Goal: Browse casually: Explore the website without a specific task or goal

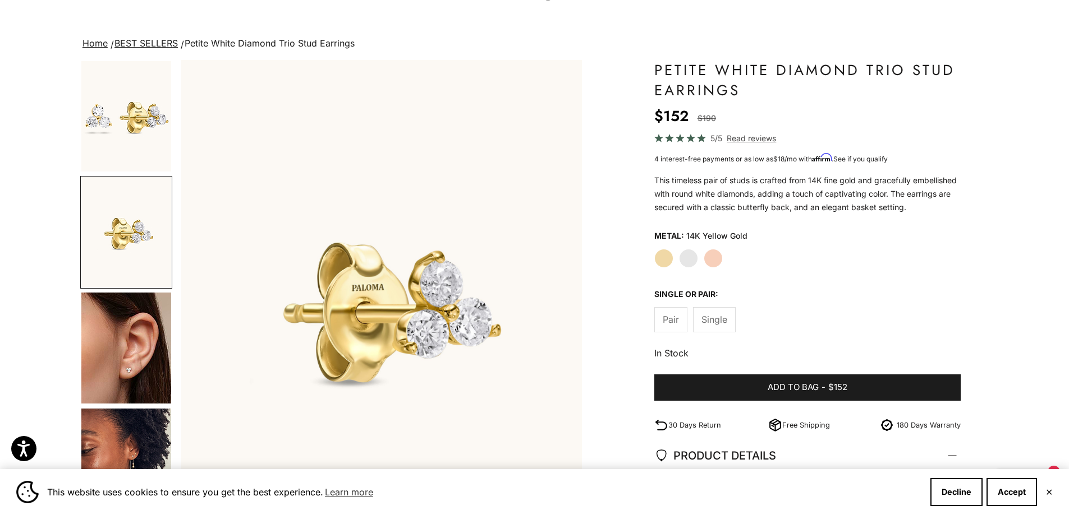
scroll to position [224, 0]
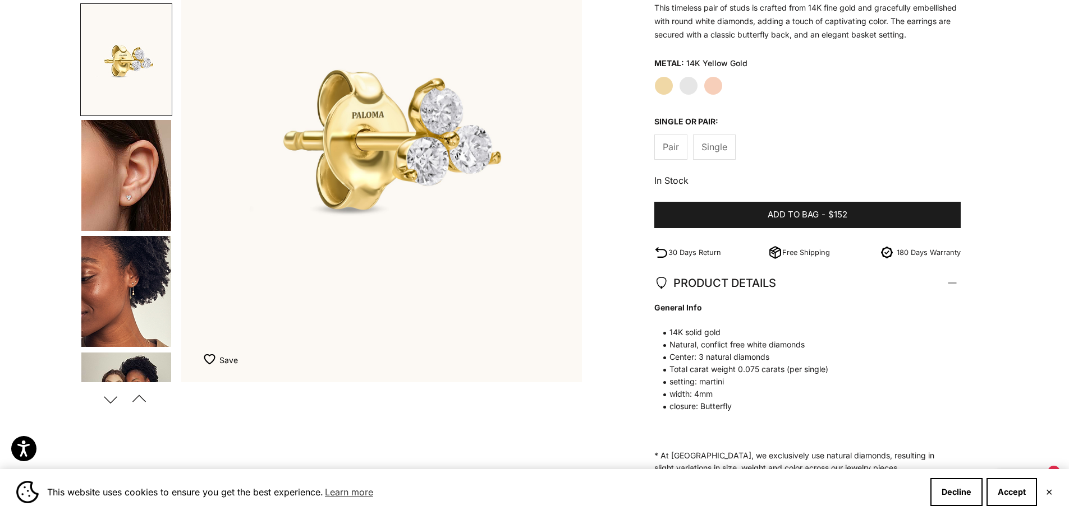
click at [133, 277] on img "Go to item 8" at bounding box center [126, 291] width 90 height 111
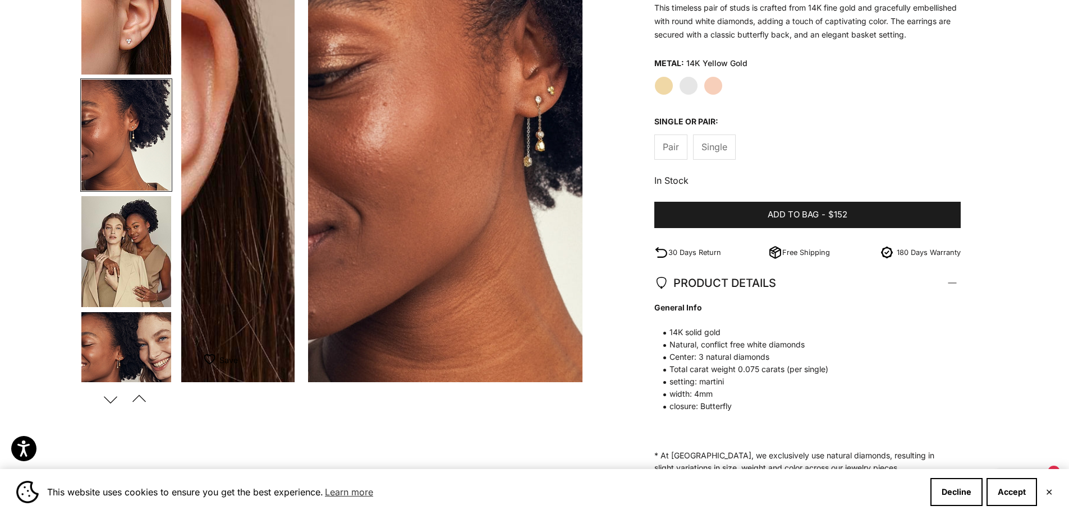
scroll to position [0, 1243]
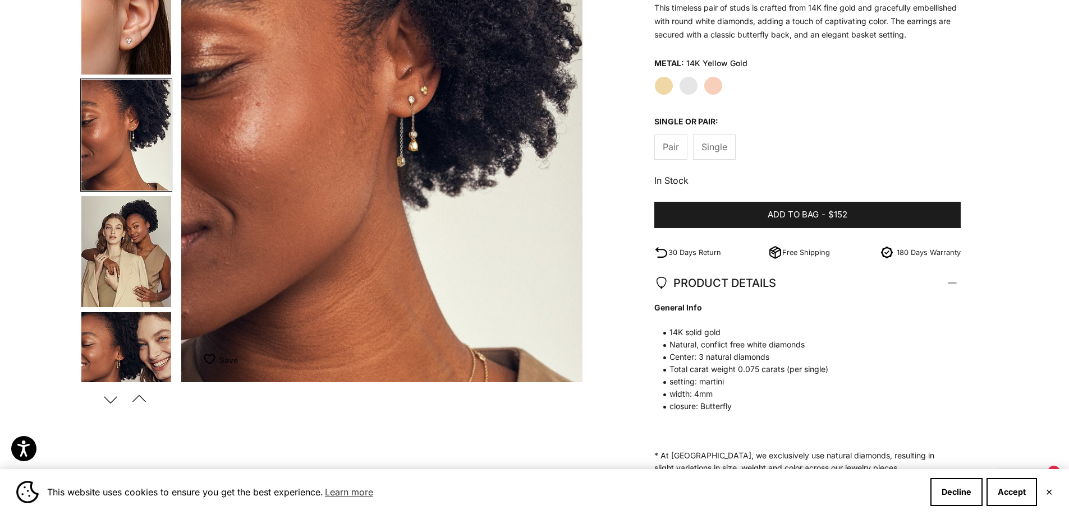
click at [129, 269] on img "Go to item 9" at bounding box center [126, 251] width 90 height 111
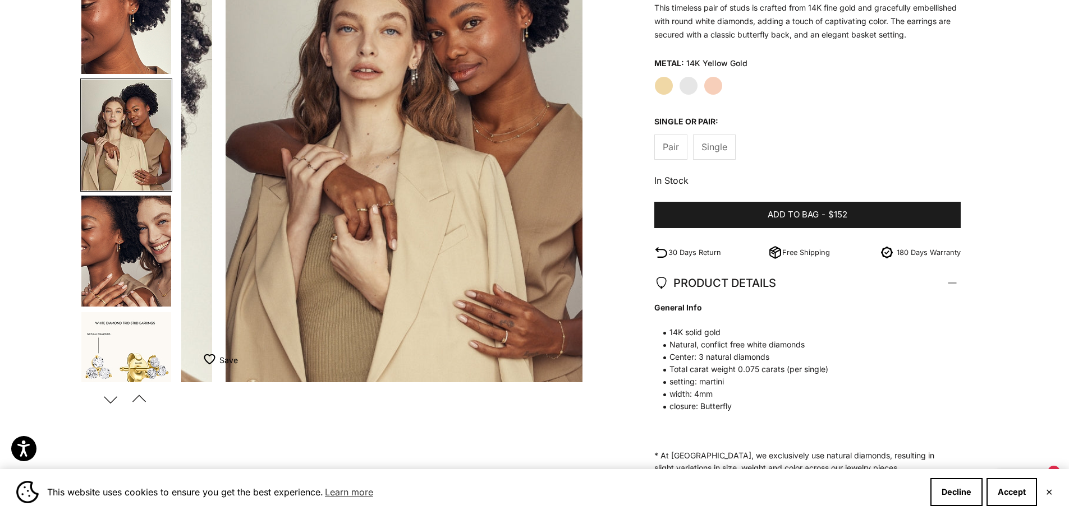
scroll to position [0, 1657]
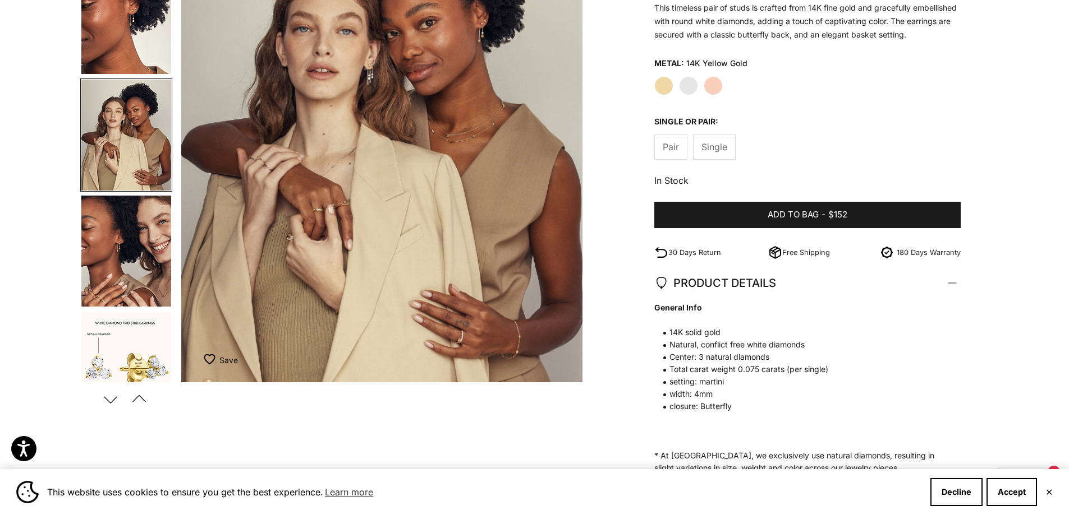
click at [129, 269] on img "Go to item 10" at bounding box center [126, 251] width 90 height 111
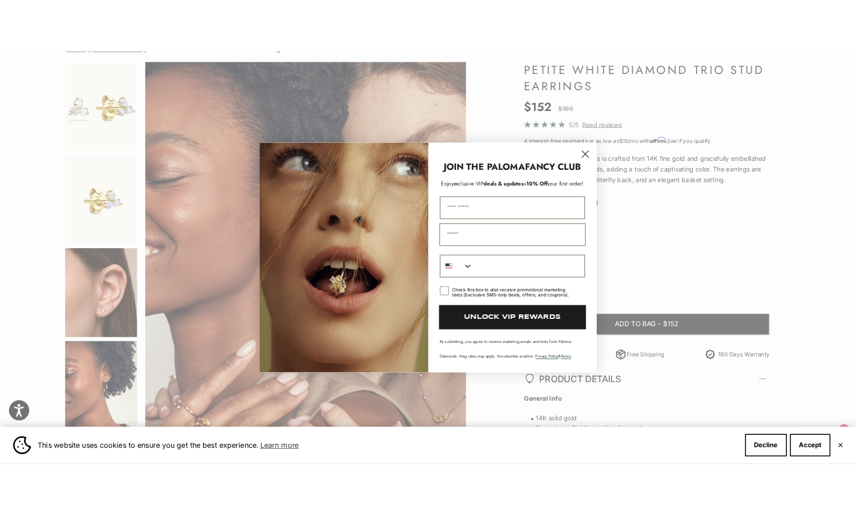
scroll to position [0, 0]
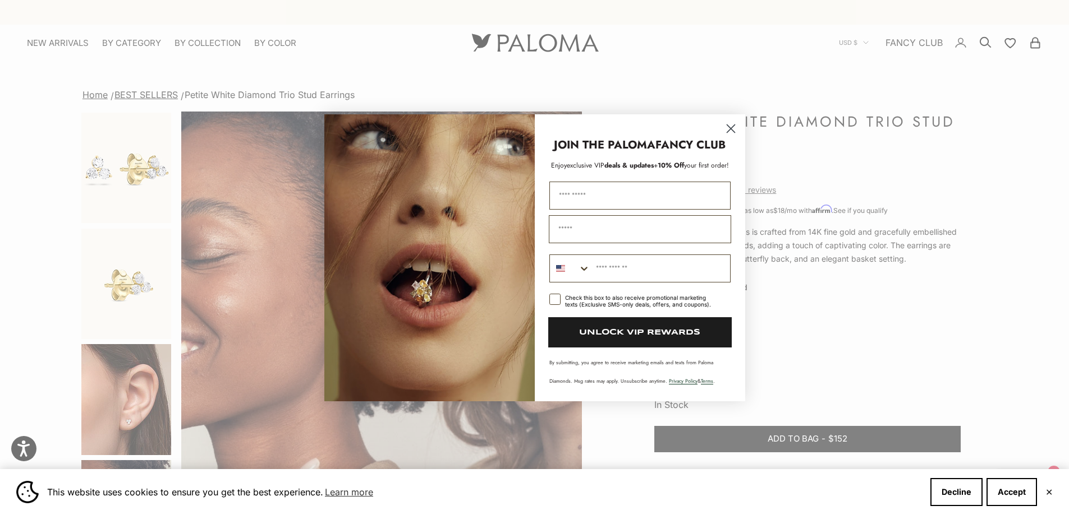
click at [733, 130] on circle "Close dialog" at bounding box center [730, 128] width 19 height 19
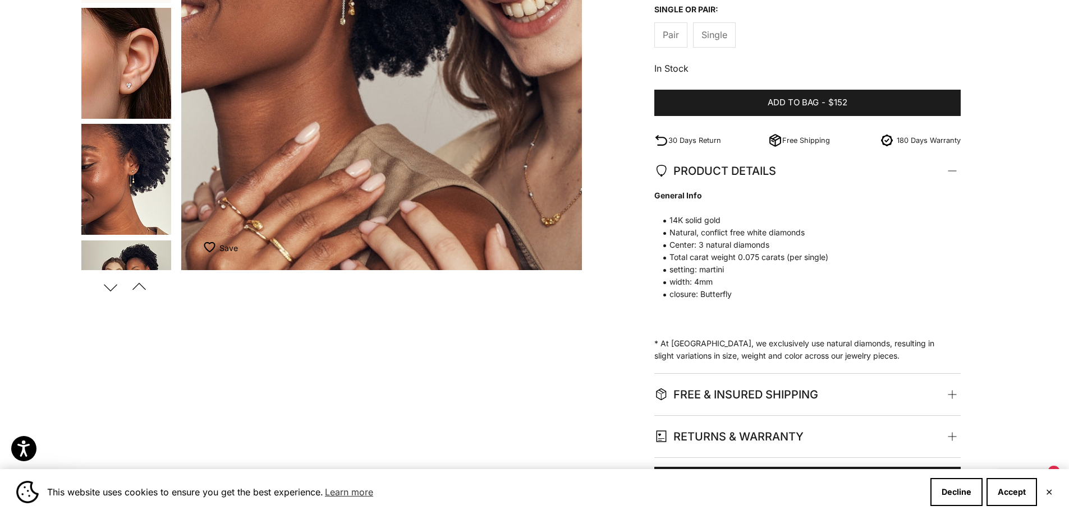
scroll to position [112, 0]
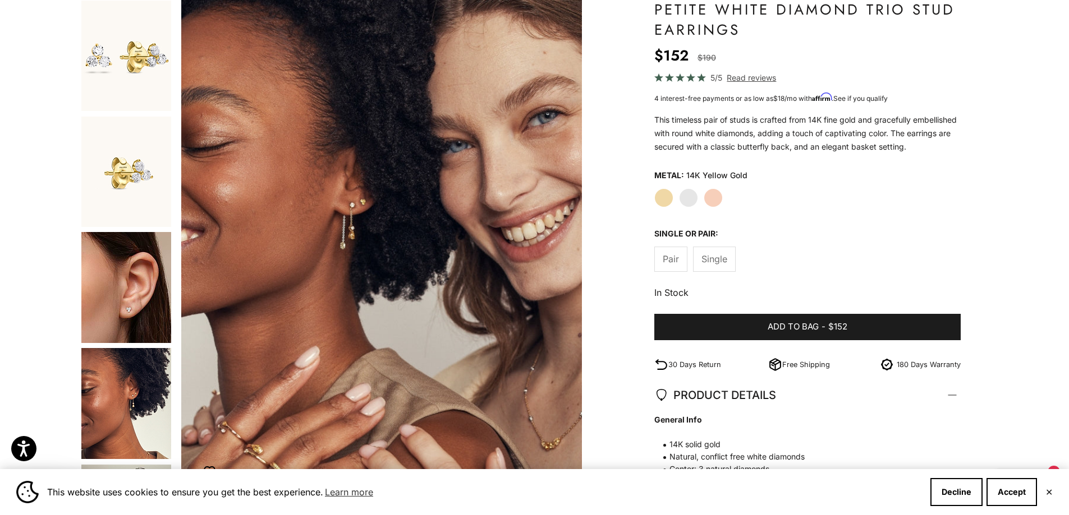
click at [360, 221] on img "Item 10 of 17" at bounding box center [381, 246] width 401 height 495
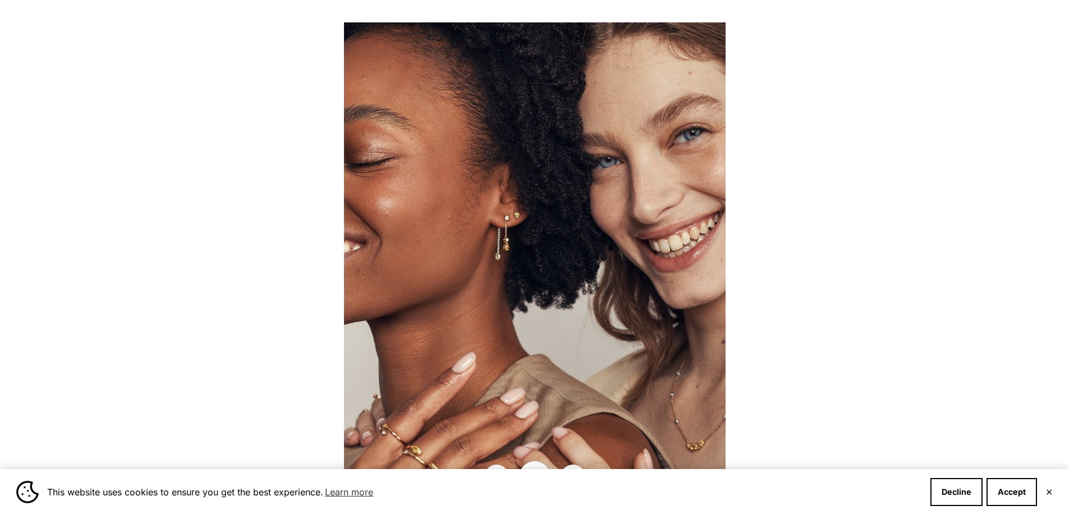
click at [794, 328] on div at bounding box center [534, 257] width 1069 height 515
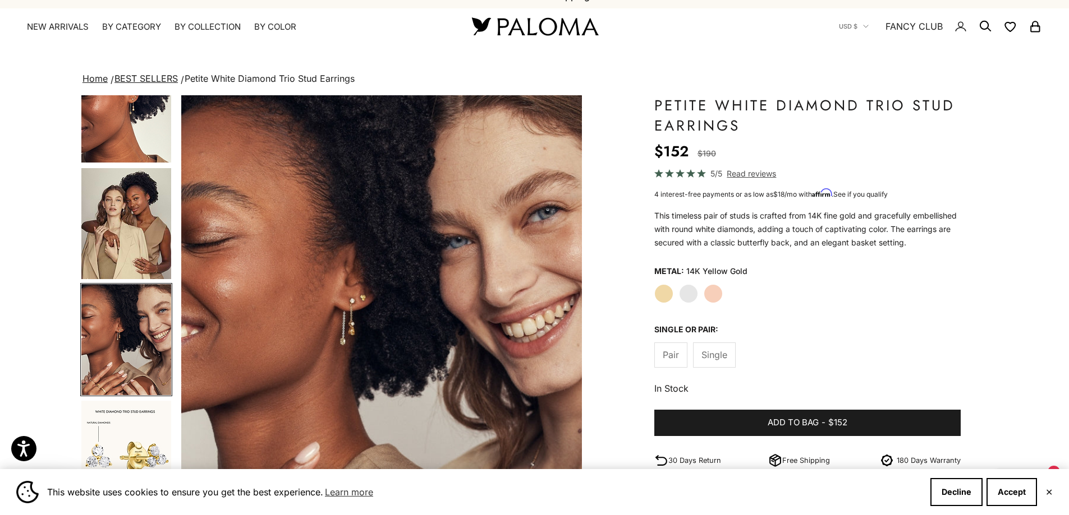
scroll to position [0, 0]
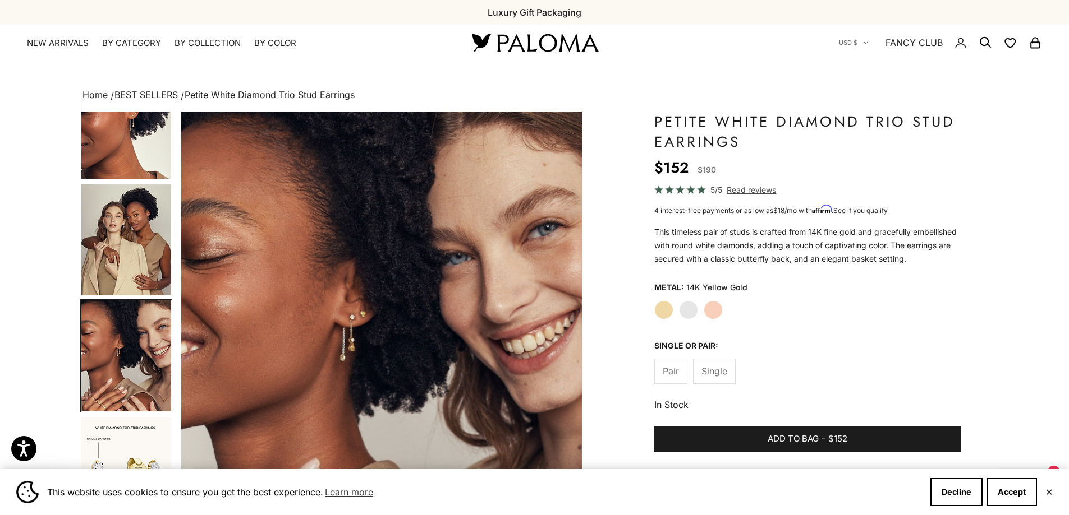
click at [550, 36] on img at bounding box center [534, 43] width 135 height 24
